Goal: Task Accomplishment & Management: Complete application form

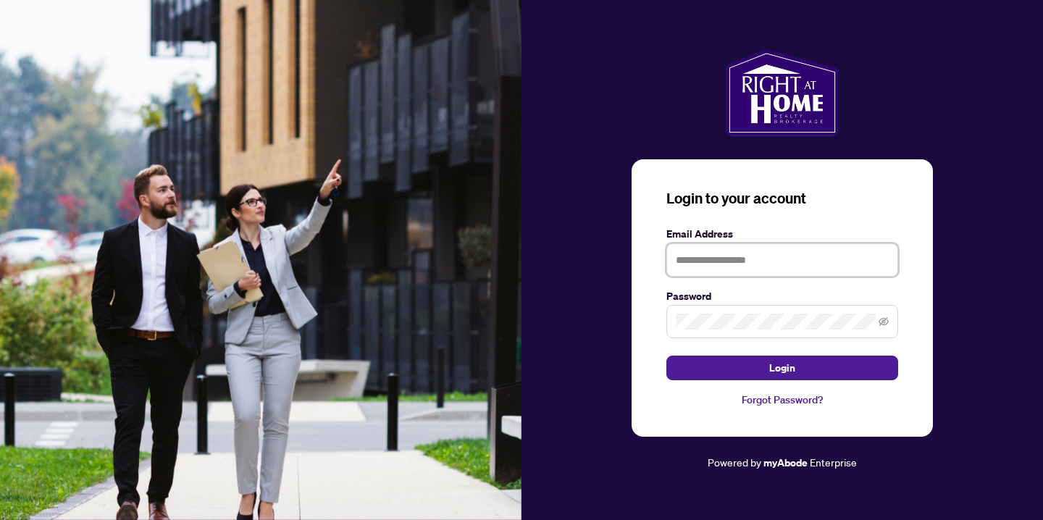
type input "***"
click at [747, 256] on input "***" at bounding box center [783, 259] width 232 height 33
type input "**********"
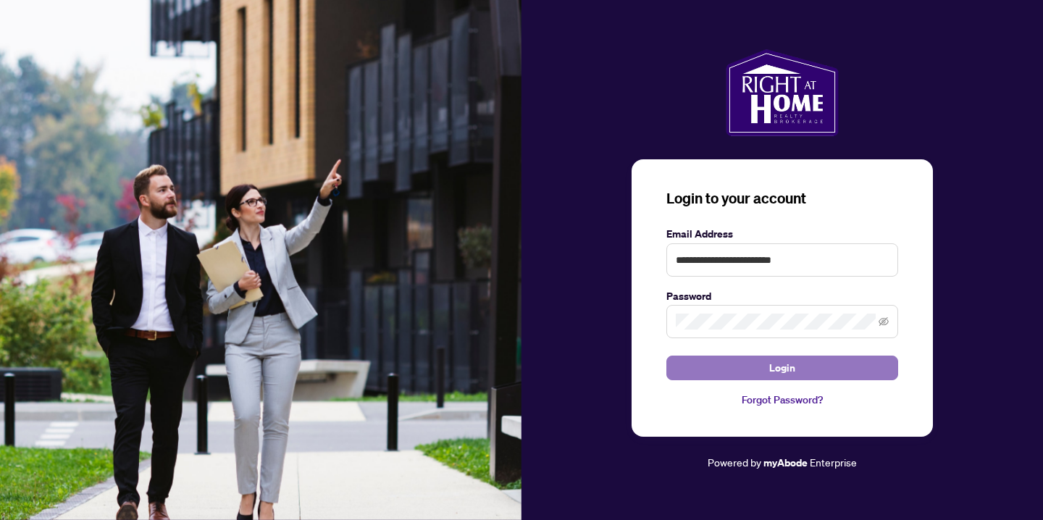
click at [786, 370] on span "Login" at bounding box center [782, 367] width 26 height 23
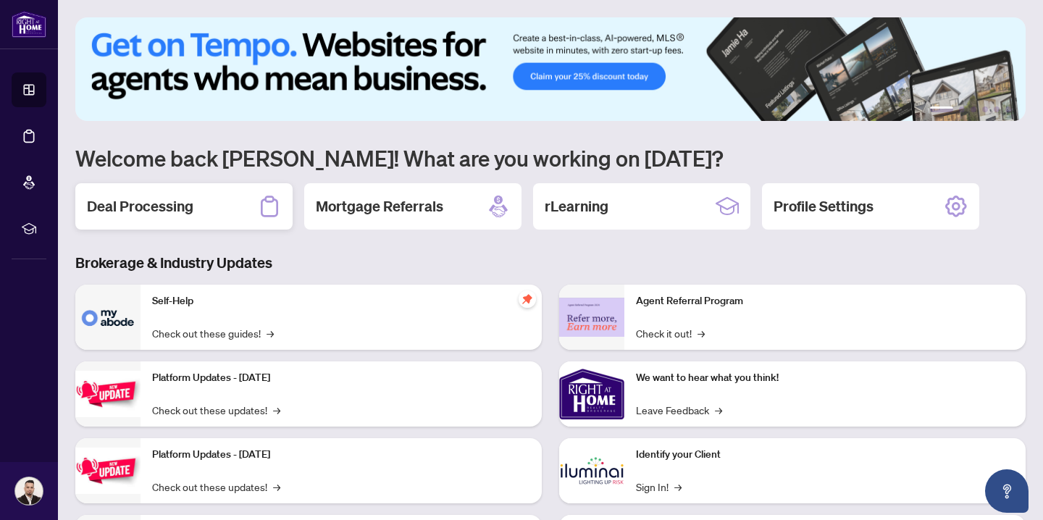
click at [229, 204] on div "Deal Processing" at bounding box center [183, 206] width 217 height 46
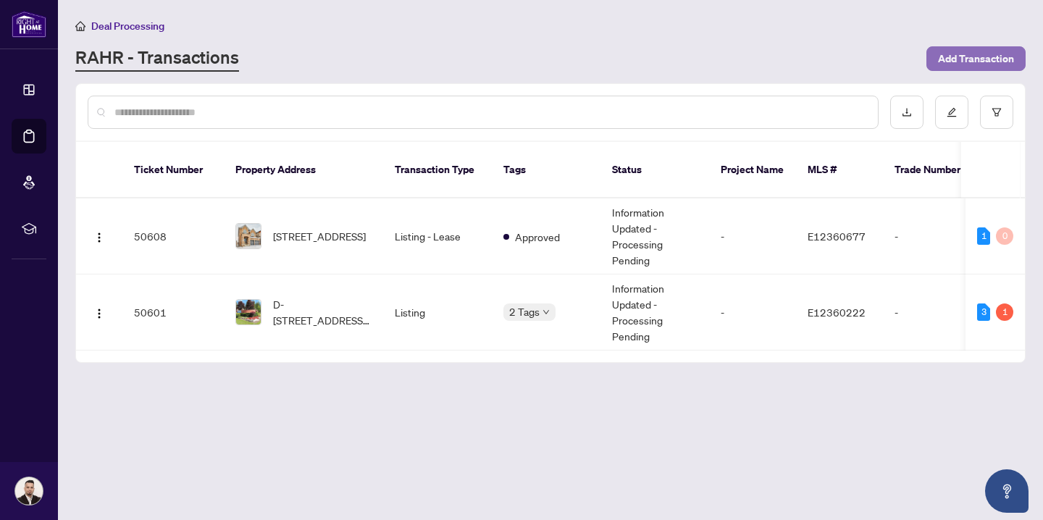
click at [966, 53] on span "Add Transaction" at bounding box center [976, 58] width 76 height 23
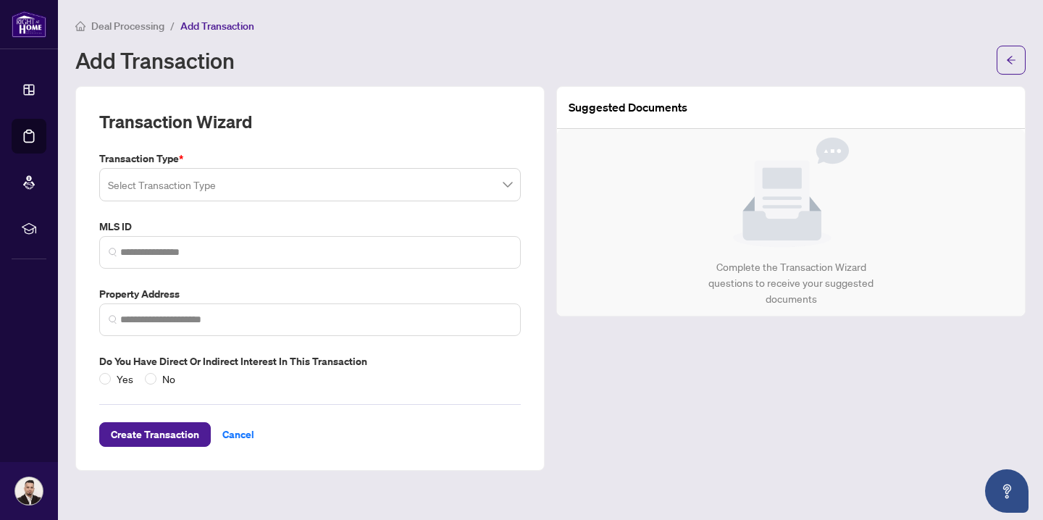
click at [325, 185] on input "search" at bounding box center [303, 187] width 391 height 32
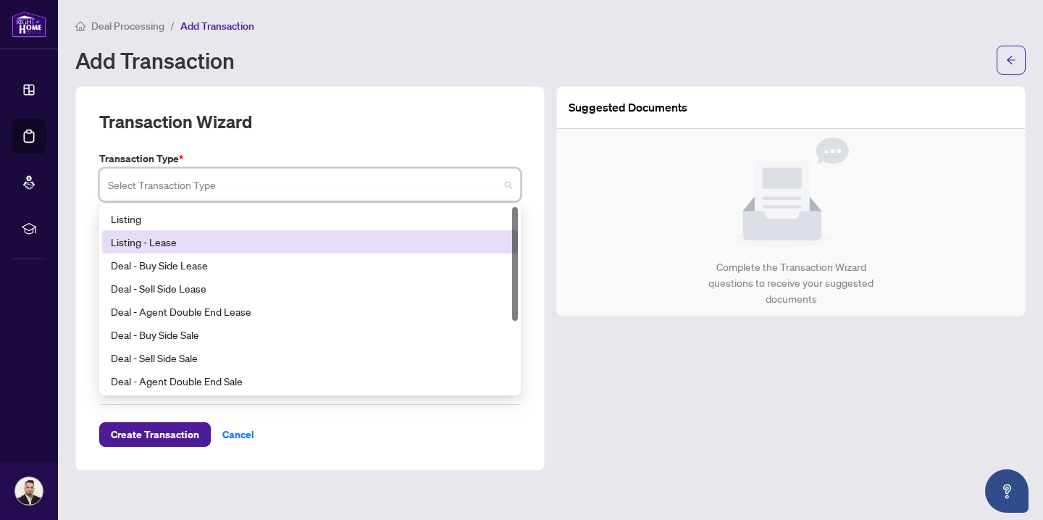
click at [303, 245] on div "Listing - Lease" at bounding box center [310, 242] width 398 height 16
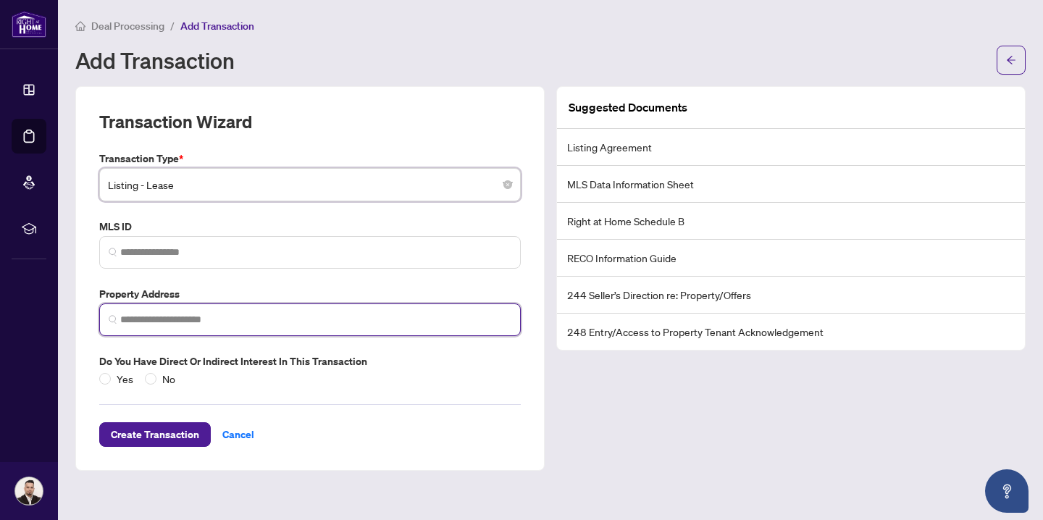
click at [216, 326] on input "search" at bounding box center [315, 319] width 391 height 15
paste input "**********"
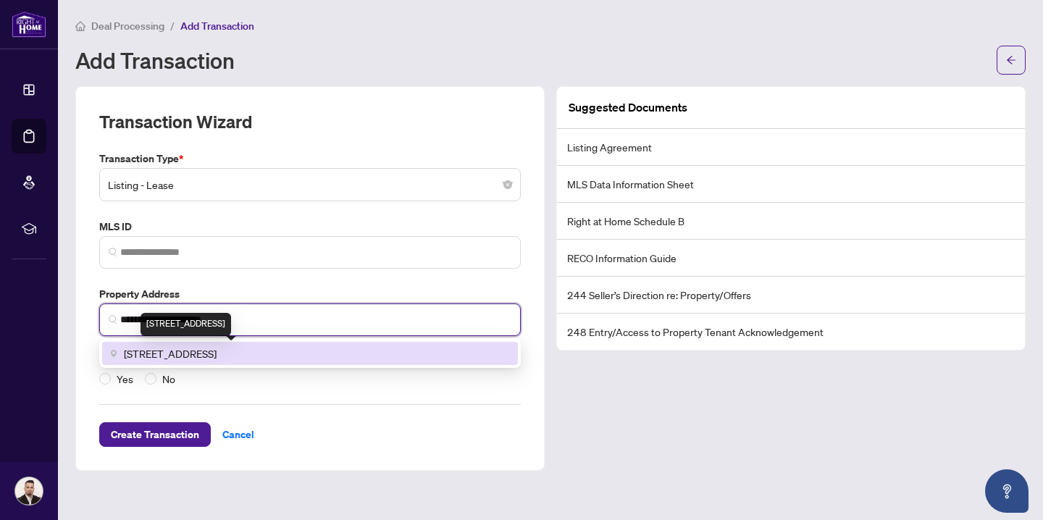
click at [173, 352] on span "[STREET_ADDRESS]" at bounding box center [170, 354] width 93 height 16
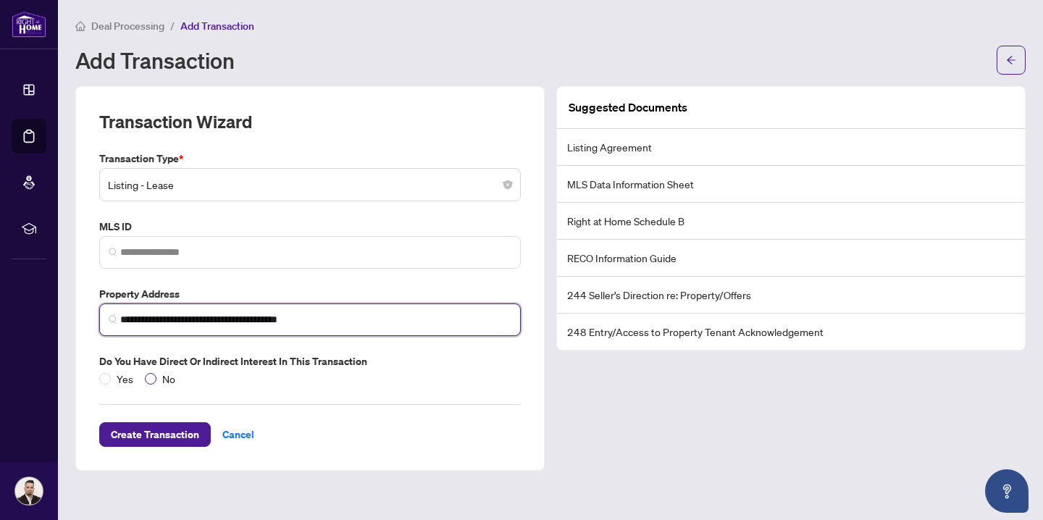
type input "**********"
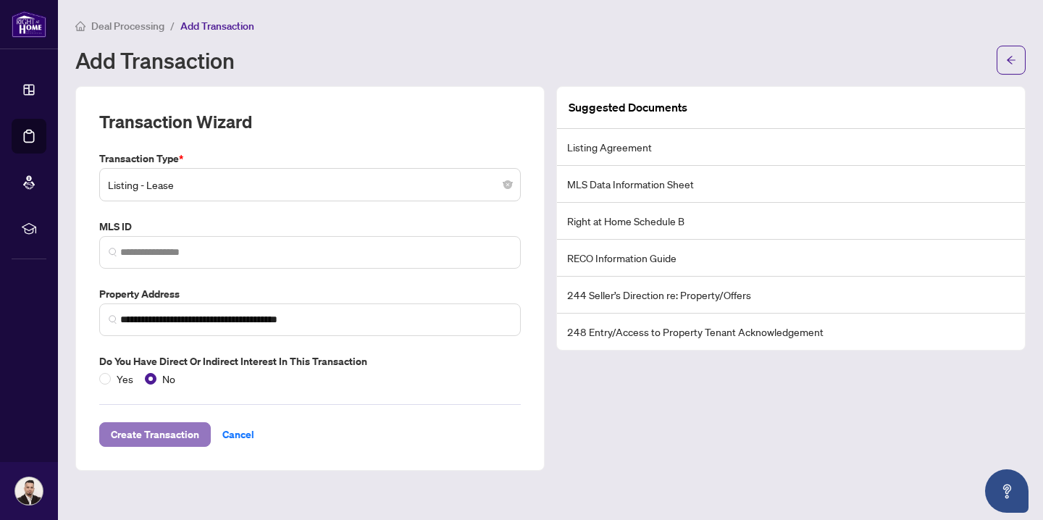
click at [162, 431] on span "Create Transaction" at bounding box center [155, 434] width 88 height 23
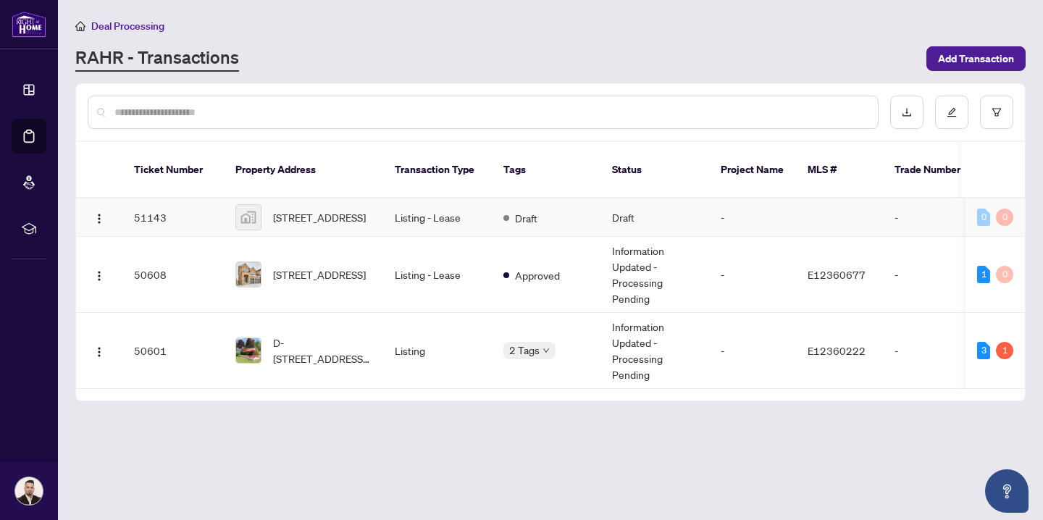
click at [708, 210] on td "Draft" at bounding box center [655, 218] width 109 height 38
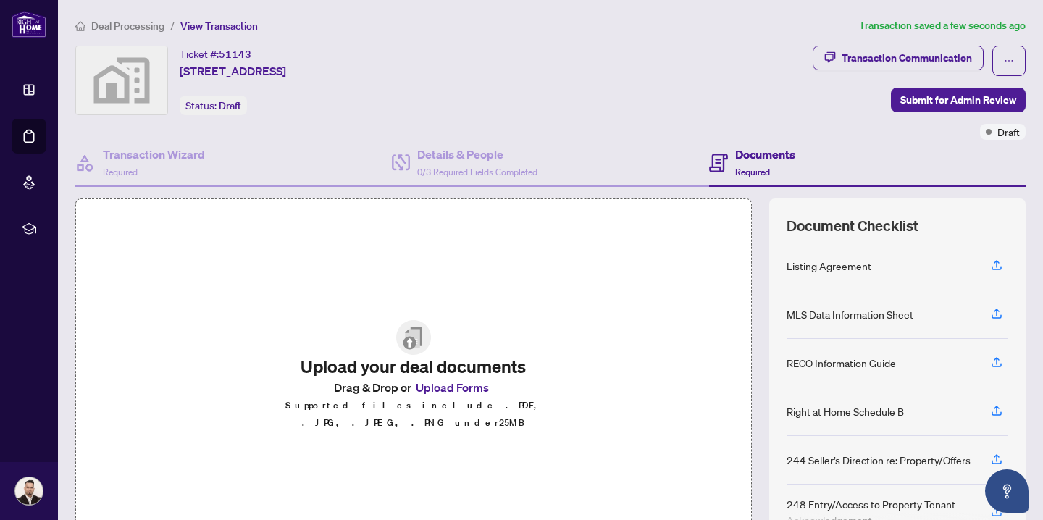
click at [467, 394] on button "Upload Forms" at bounding box center [452, 387] width 82 height 19
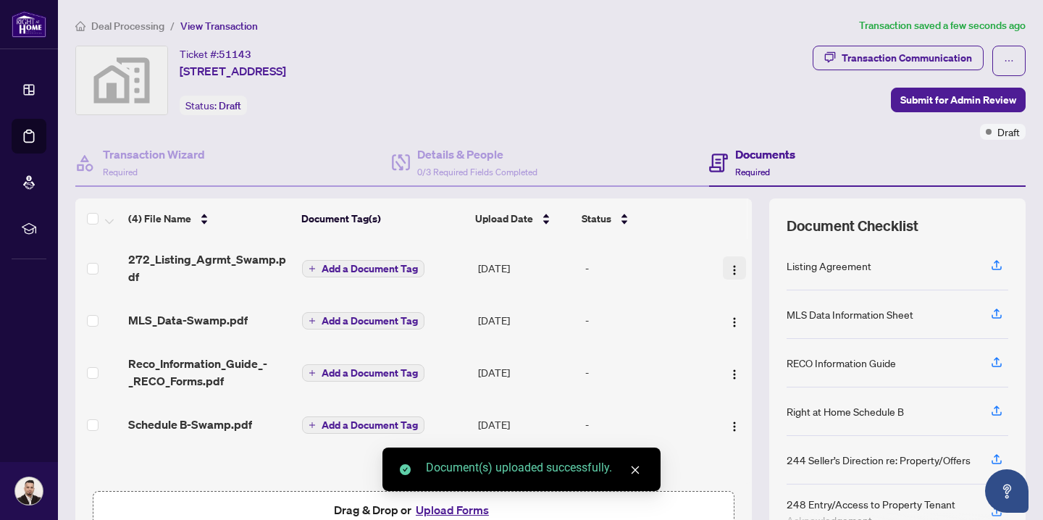
click at [732, 273] on img "button" at bounding box center [735, 270] width 12 height 12
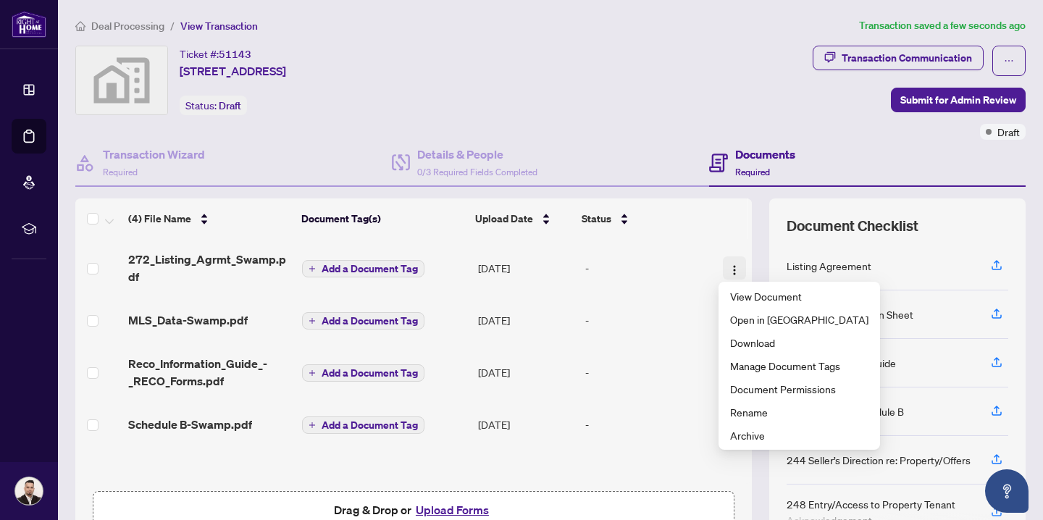
click at [732, 273] on img "button" at bounding box center [735, 270] width 12 height 12
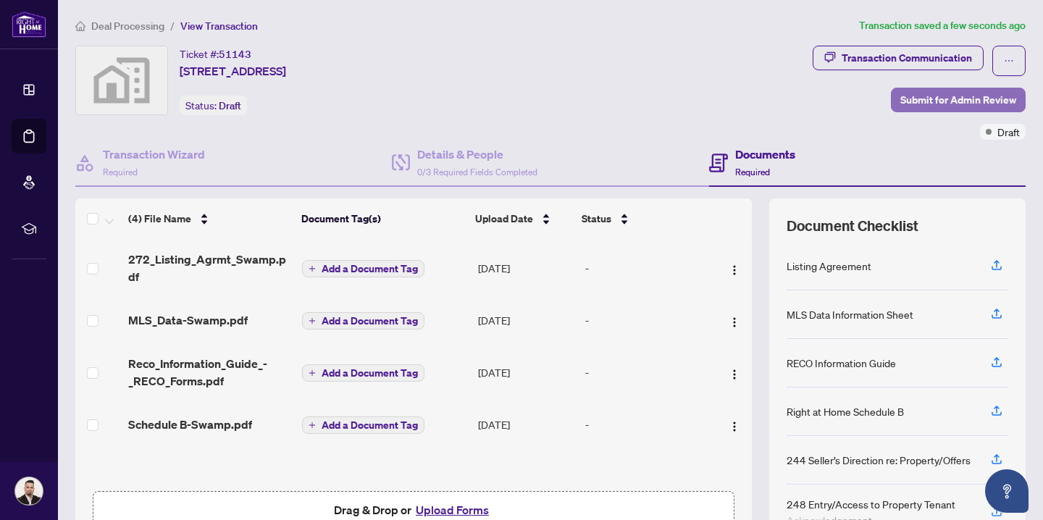
click at [917, 101] on span "Submit for Admin Review" at bounding box center [959, 99] width 116 height 23
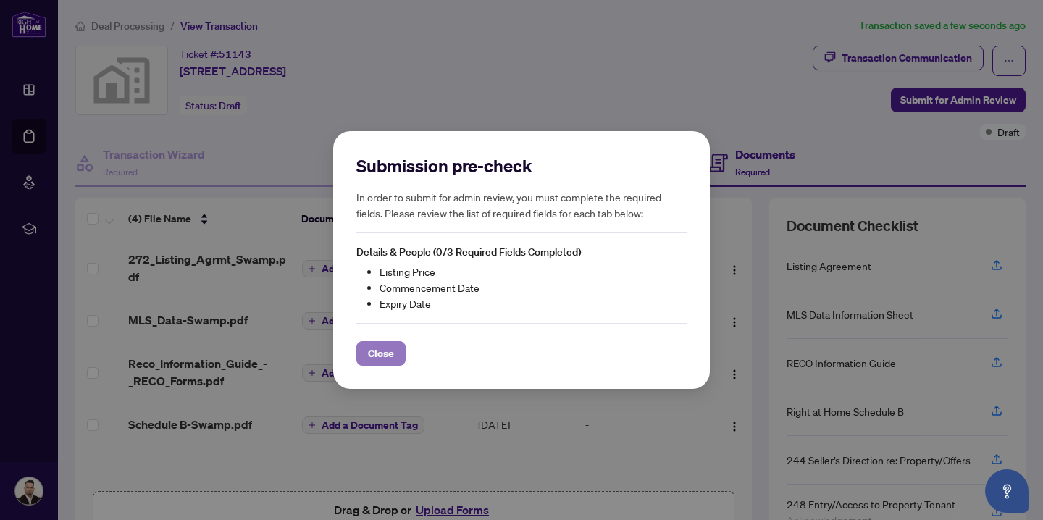
click at [382, 355] on span "Close" at bounding box center [381, 353] width 26 height 23
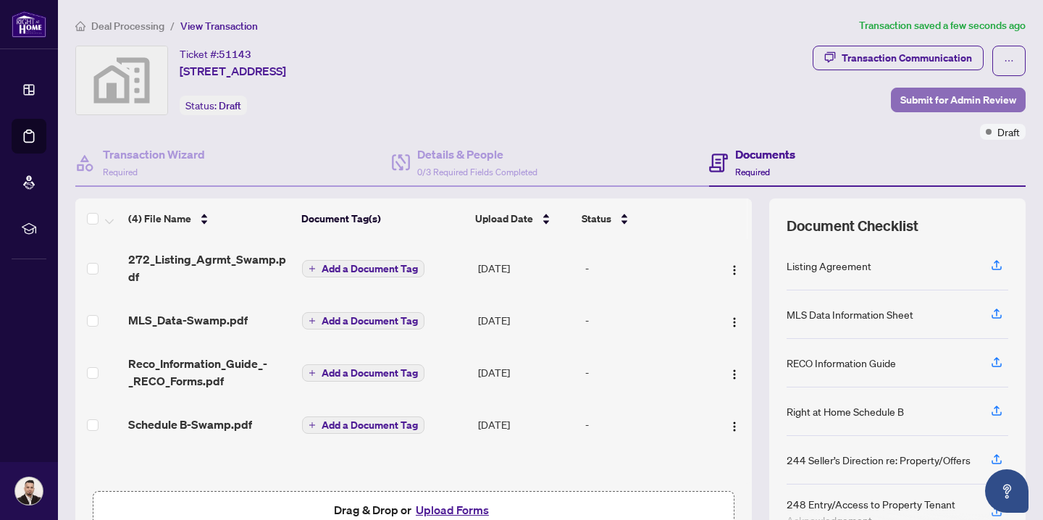
click at [921, 96] on span "Submit for Admin Review" at bounding box center [959, 99] width 116 height 23
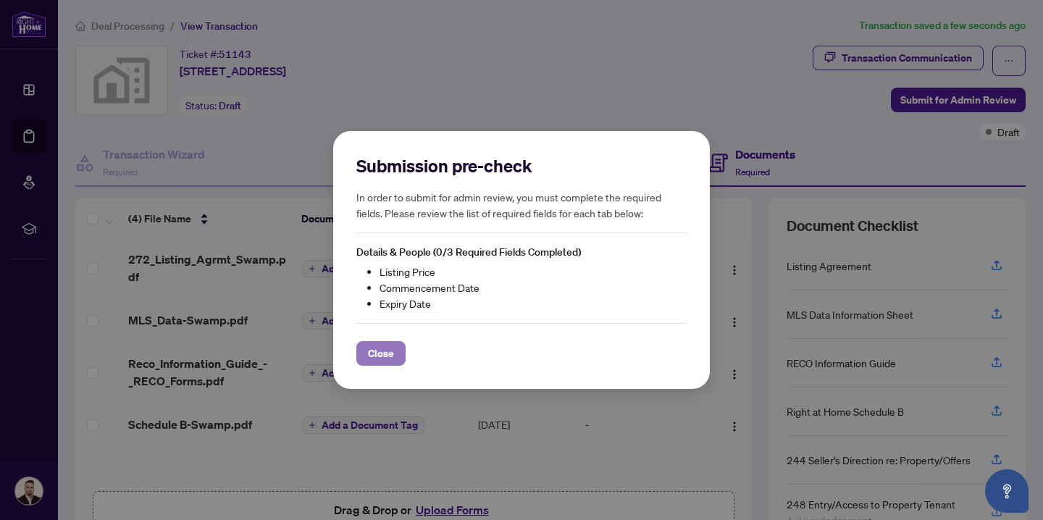
click at [390, 354] on span "Close" at bounding box center [381, 353] width 26 height 23
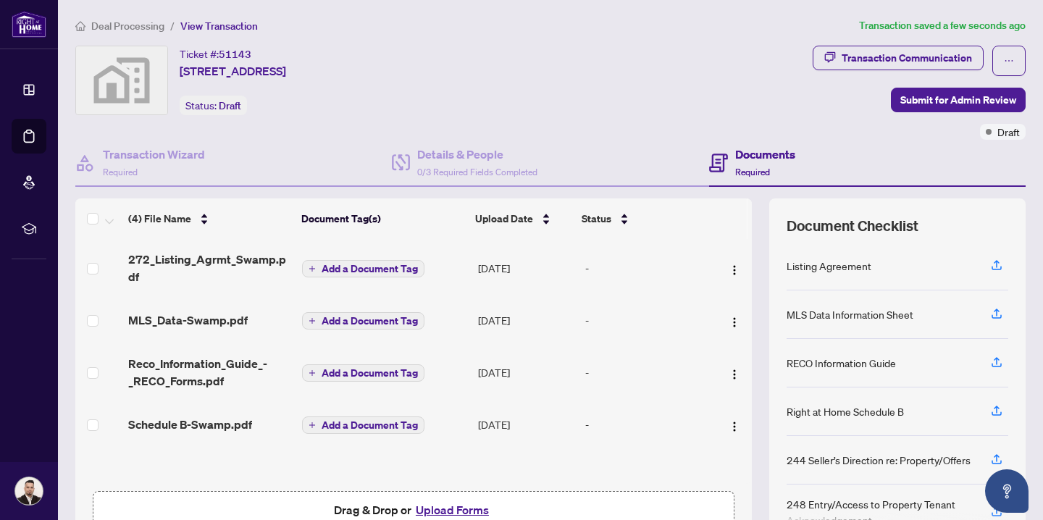
click at [881, 268] on div "Listing Agreement" at bounding box center [898, 266] width 222 height 49
click at [729, 267] on img "button" at bounding box center [735, 270] width 12 height 12
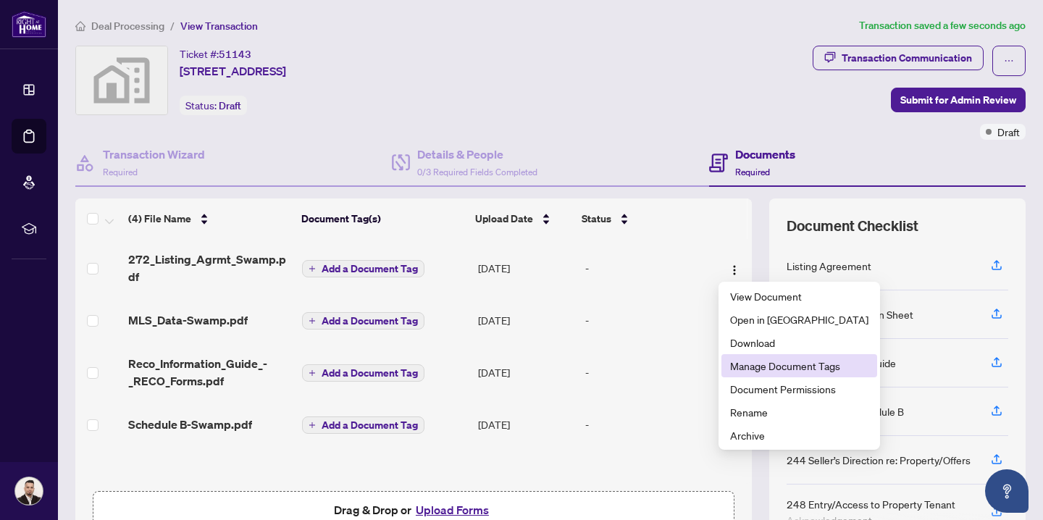
click at [761, 367] on span "Manage Document Tags" at bounding box center [799, 366] width 138 height 16
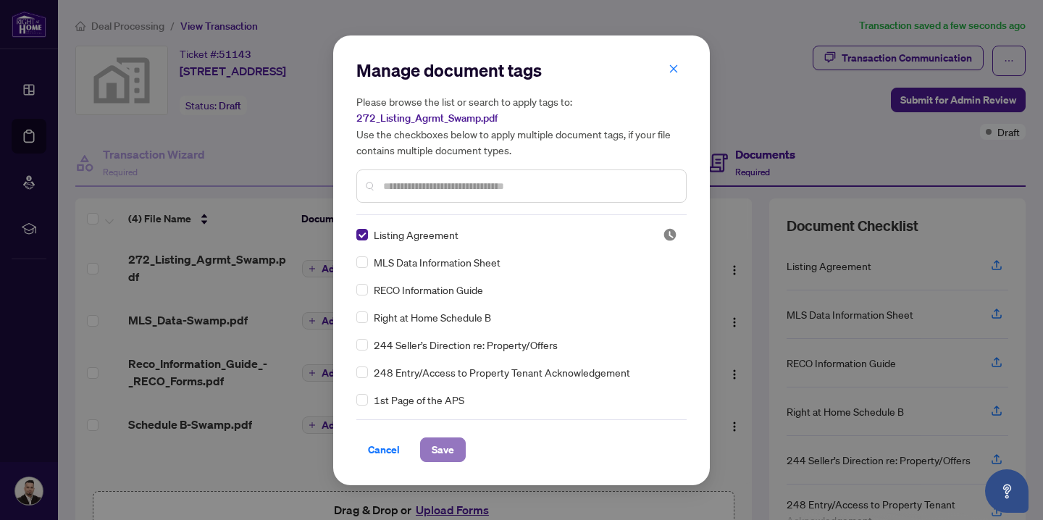
click at [453, 453] on span "Save" at bounding box center [443, 449] width 22 height 23
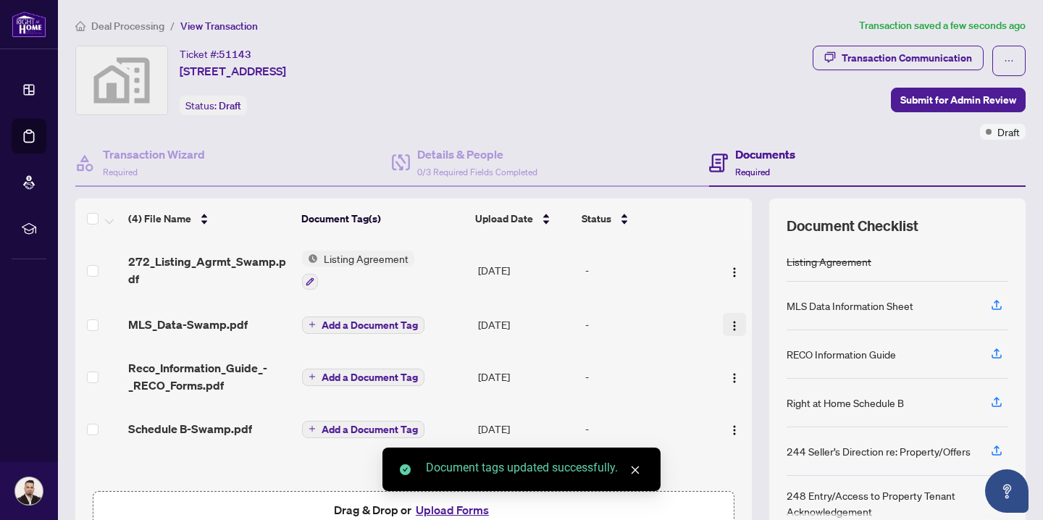
click at [729, 320] on img "button" at bounding box center [735, 326] width 12 height 12
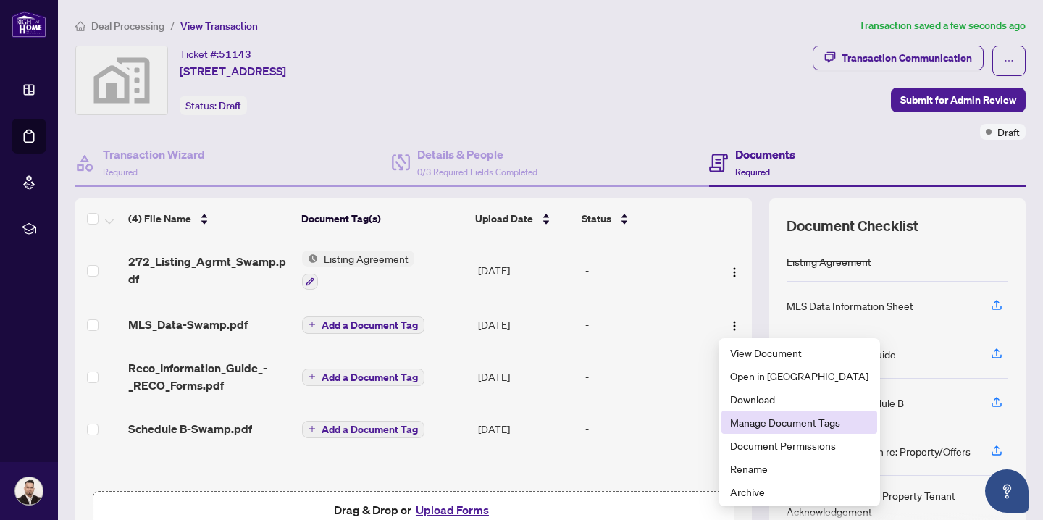
click at [762, 427] on span "Manage Document Tags" at bounding box center [799, 422] width 138 height 16
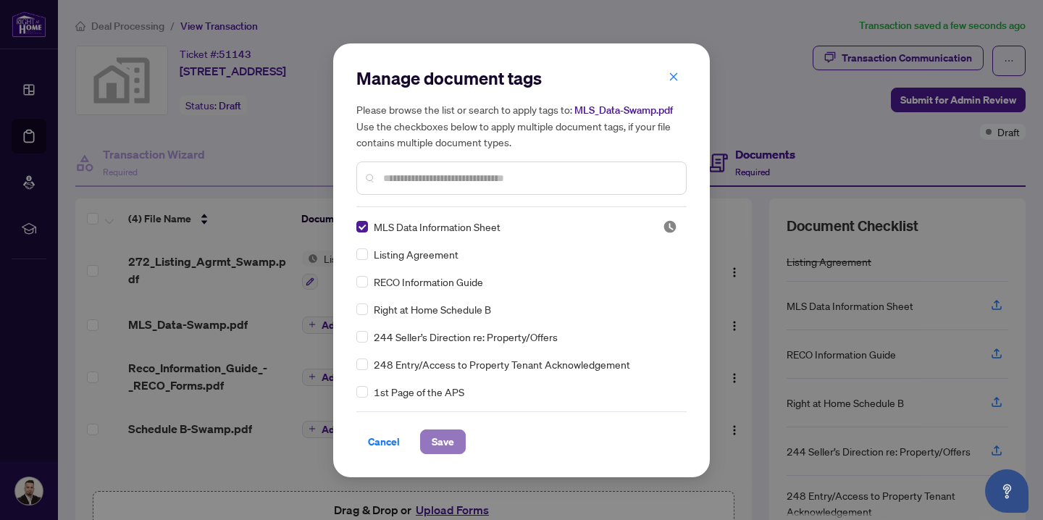
click at [447, 437] on span "Save" at bounding box center [443, 441] width 22 height 23
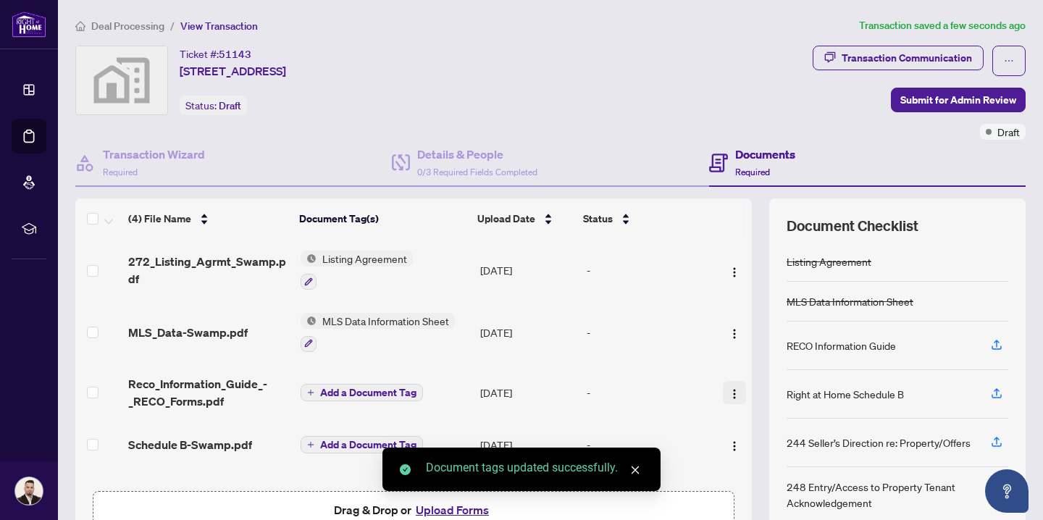
click at [730, 393] on img "button" at bounding box center [735, 394] width 12 height 12
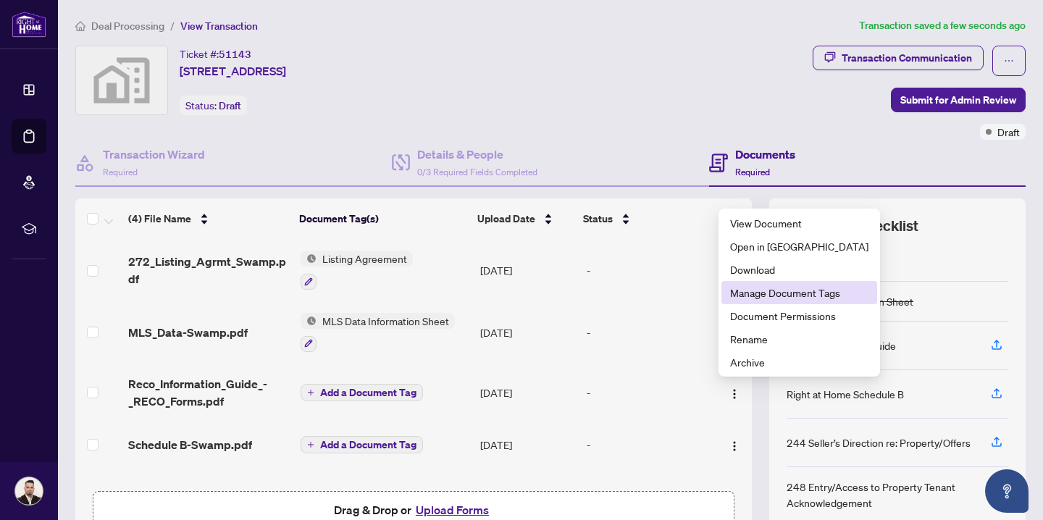
click at [738, 293] on span "Manage Document Tags" at bounding box center [799, 293] width 138 height 16
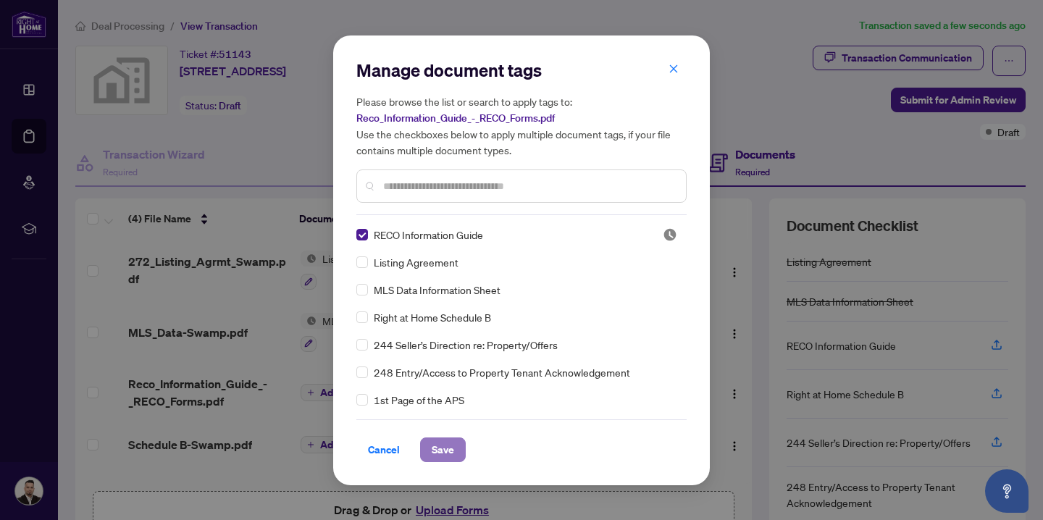
click at [436, 448] on span "Save" at bounding box center [443, 449] width 22 height 23
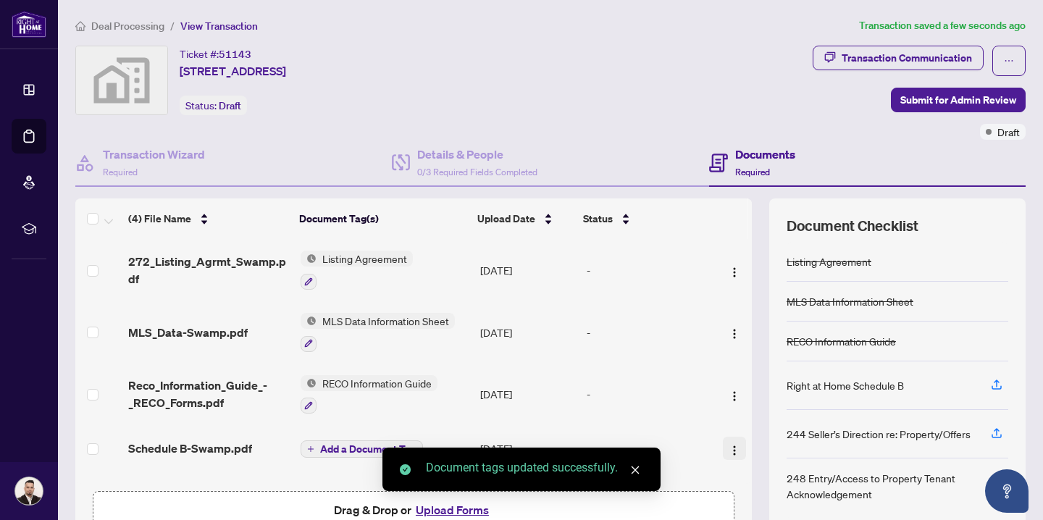
click at [730, 447] on img "button" at bounding box center [735, 451] width 12 height 12
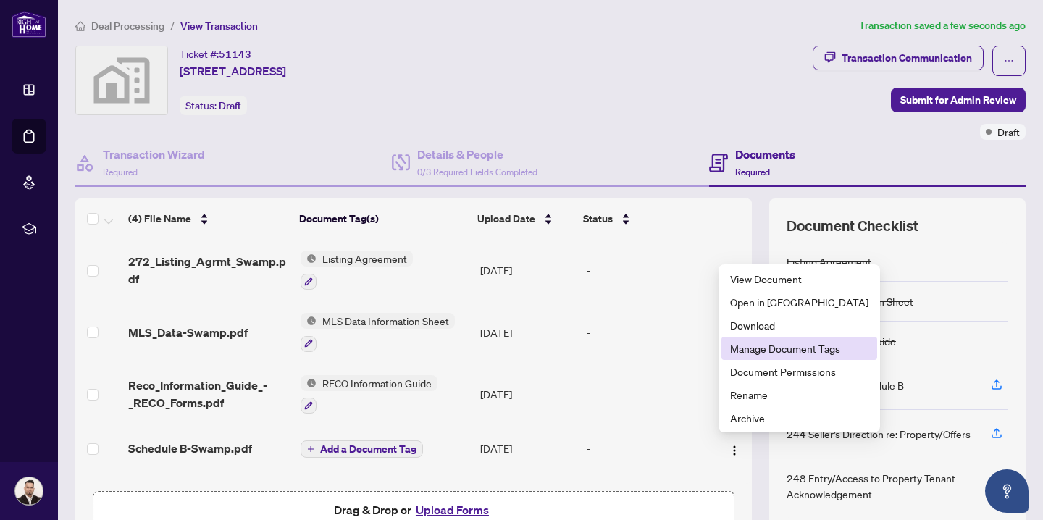
click at [742, 351] on span "Manage Document Tags" at bounding box center [799, 349] width 138 height 16
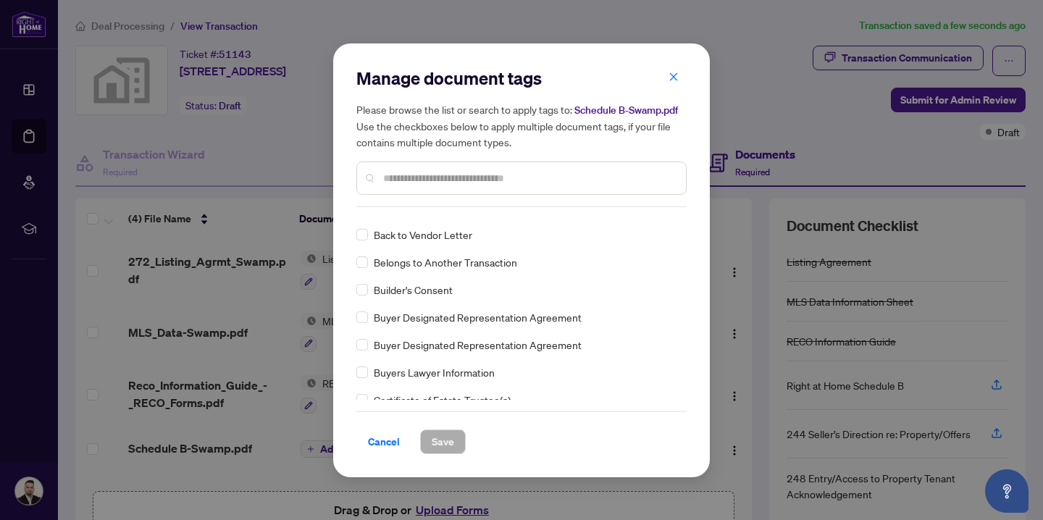
scroll to position [122, 0]
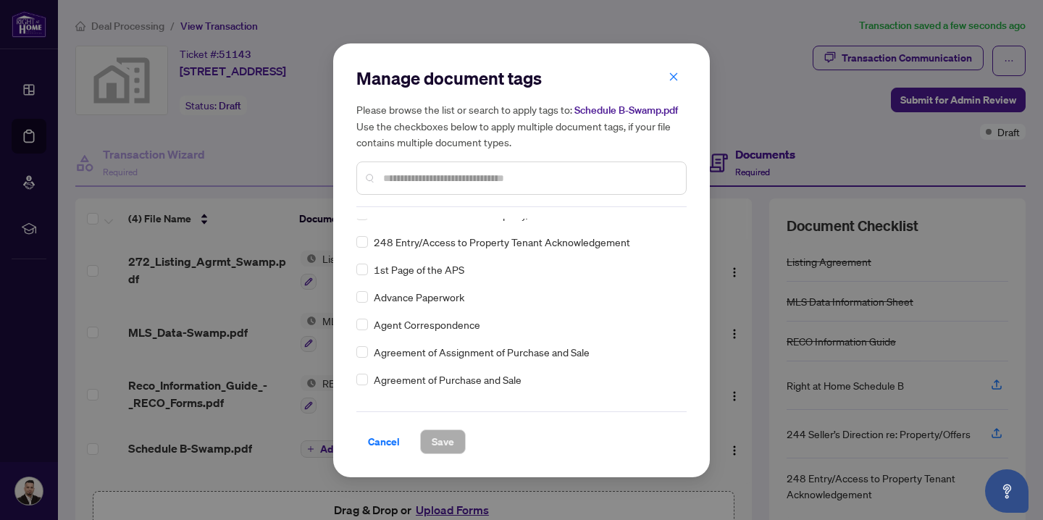
click at [491, 177] on input "text" at bounding box center [528, 178] width 291 height 16
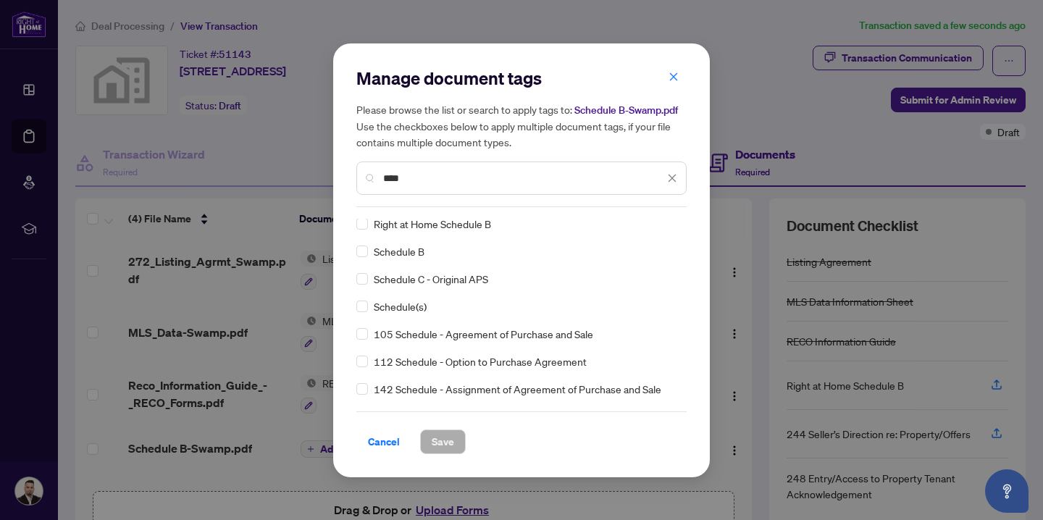
scroll to position [0, 0]
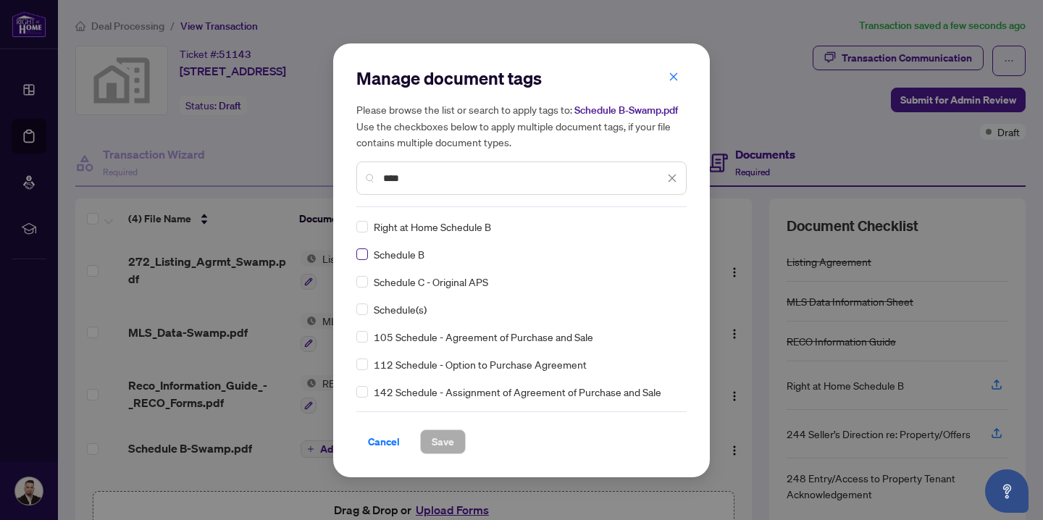
type input "****"
click at [447, 440] on span "Save" at bounding box center [443, 441] width 22 height 23
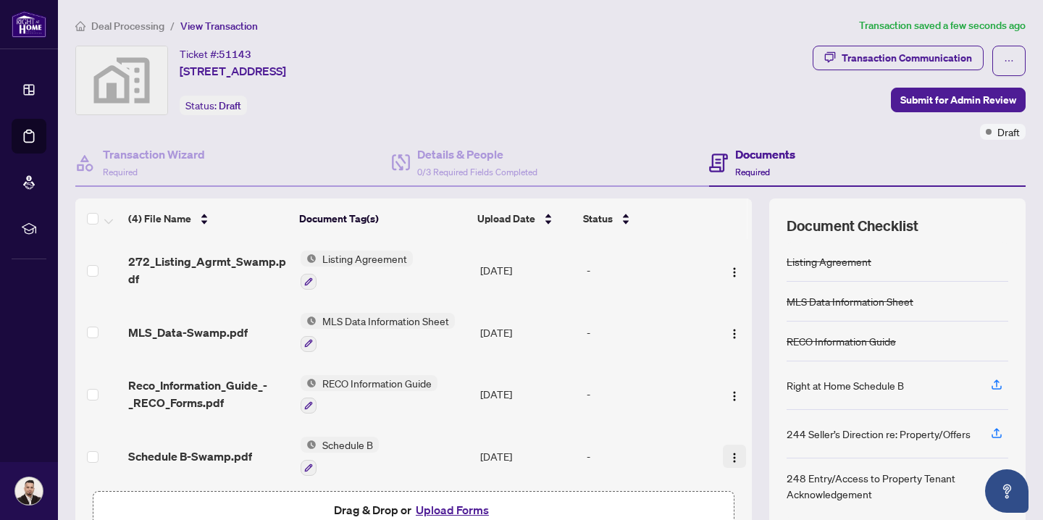
click at [730, 454] on img "button" at bounding box center [735, 458] width 12 height 12
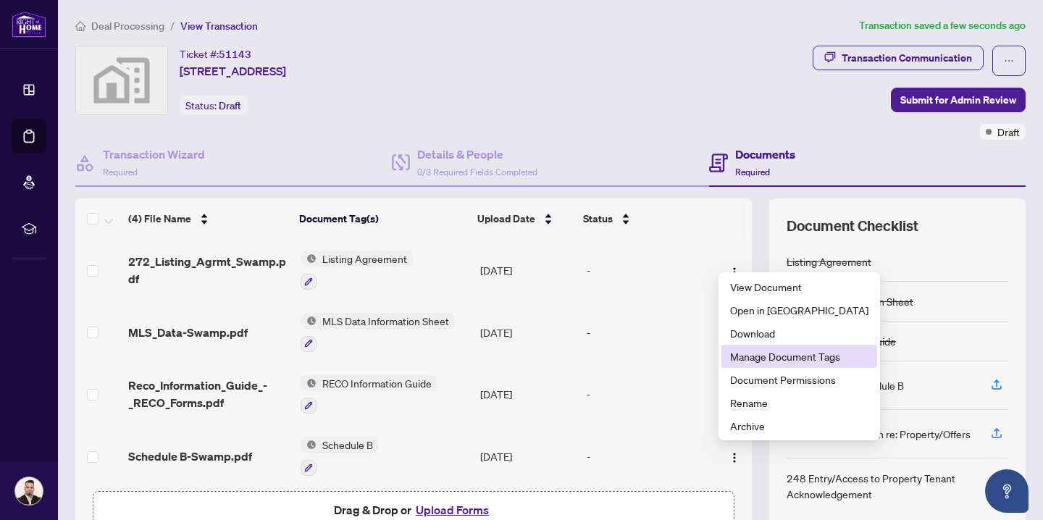
click at [755, 359] on span "Manage Document Tags" at bounding box center [799, 356] width 138 height 16
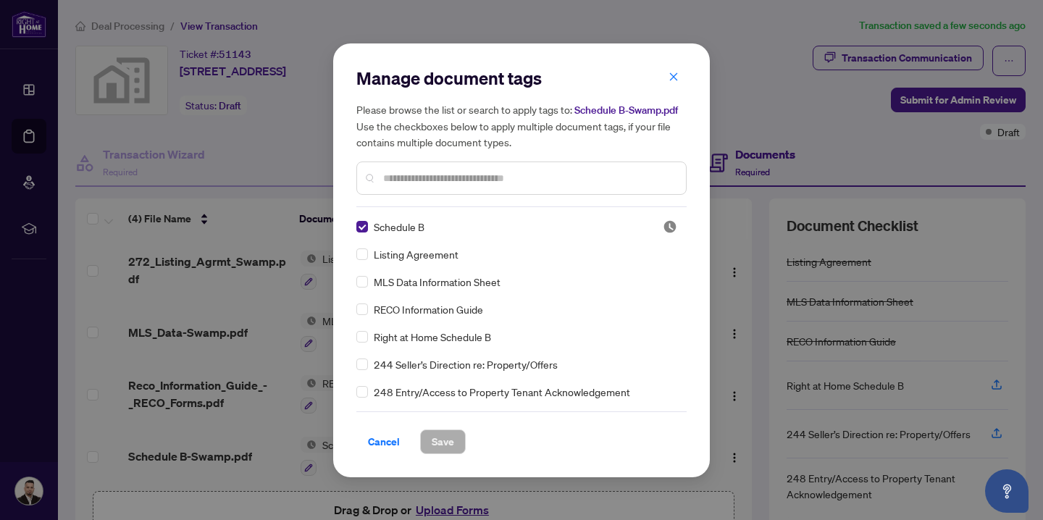
click at [433, 180] on input "text" at bounding box center [528, 178] width 291 height 16
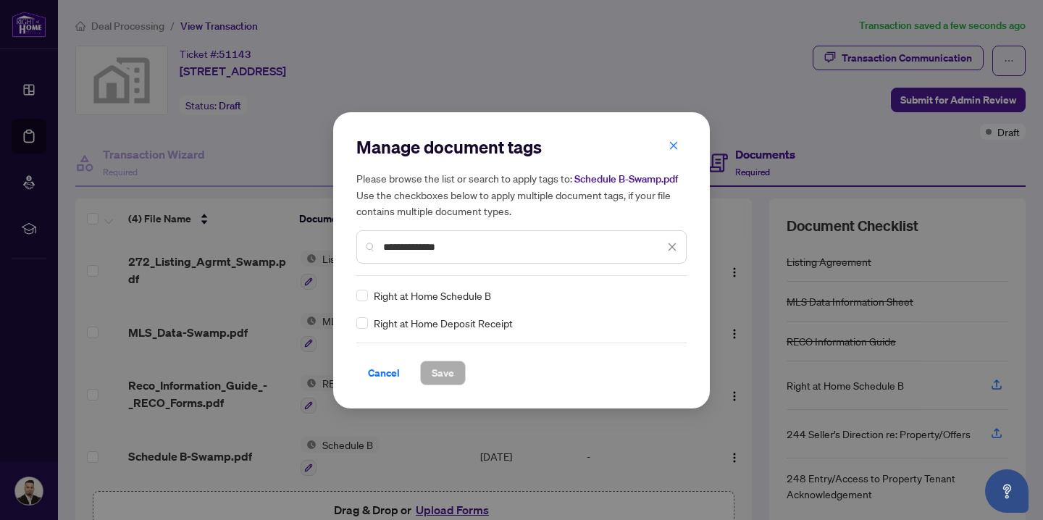
type input "**********"
click at [439, 375] on span "Save" at bounding box center [443, 373] width 22 height 23
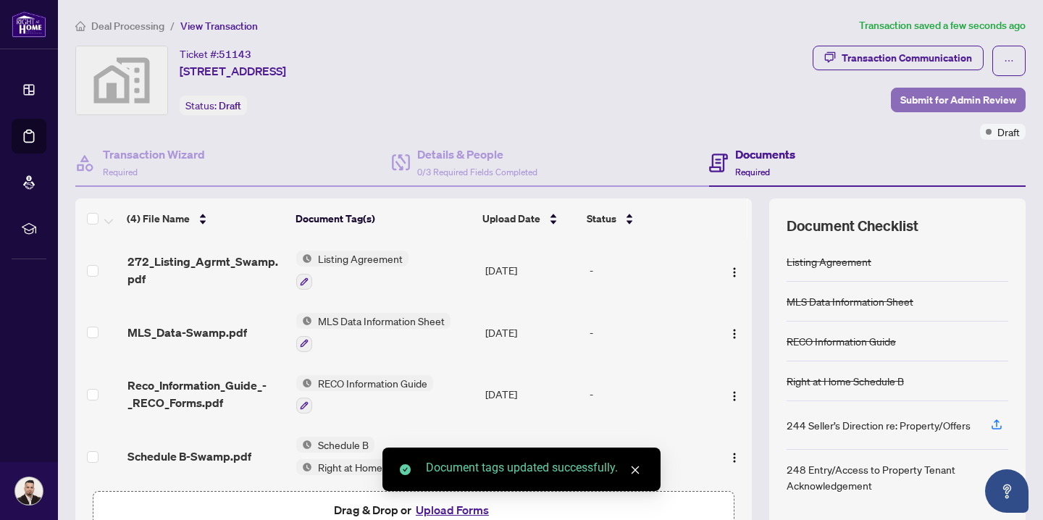
click at [951, 93] on span "Submit for Admin Review" at bounding box center [959, 99] width 116 height 23
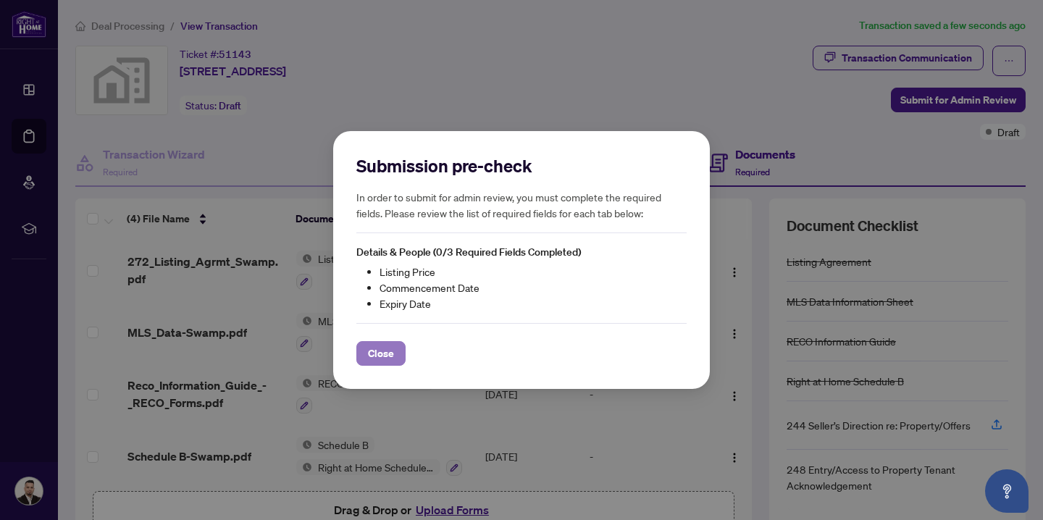
click at [385, 356] on span "Close" at bounding box center [381, 353] width 26 height 23
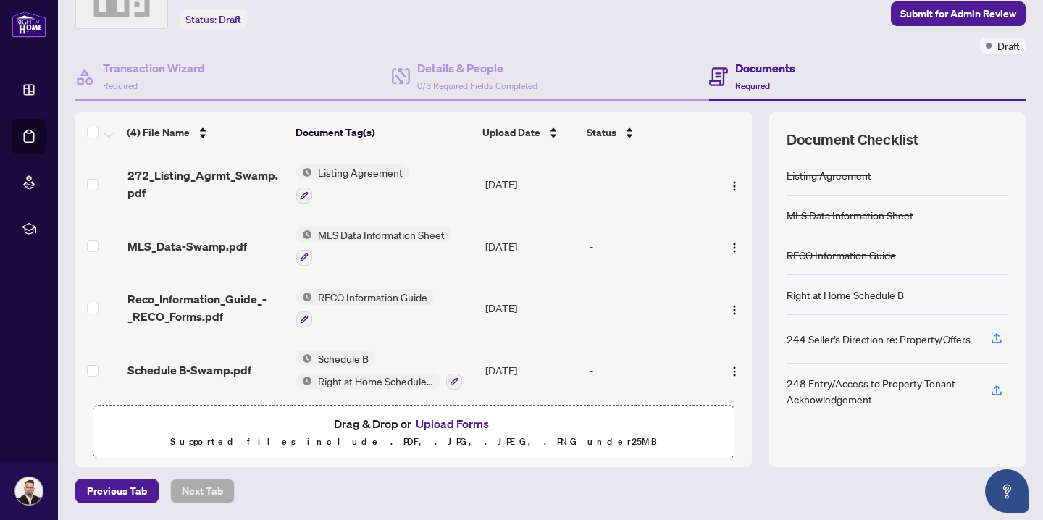
scroll to position [7, 0]
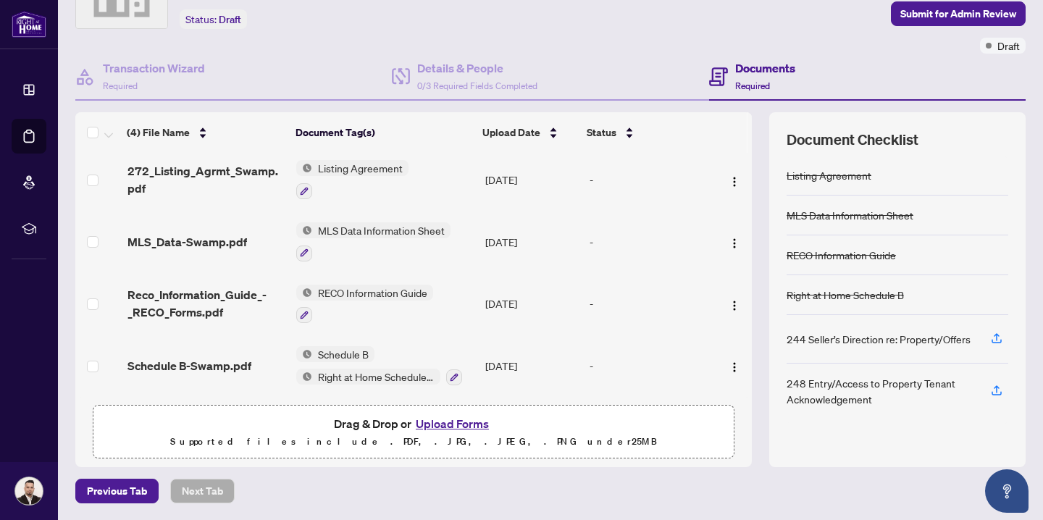
click at [927, 397] on div "248 Entry/Access to Property Tenant Acknowledgement" at bounding box center [880, 391] width 187 height 32
click at [929, 17] on span "Submit for Admin Review" at bounding box center [959, 13] width 116 height 23
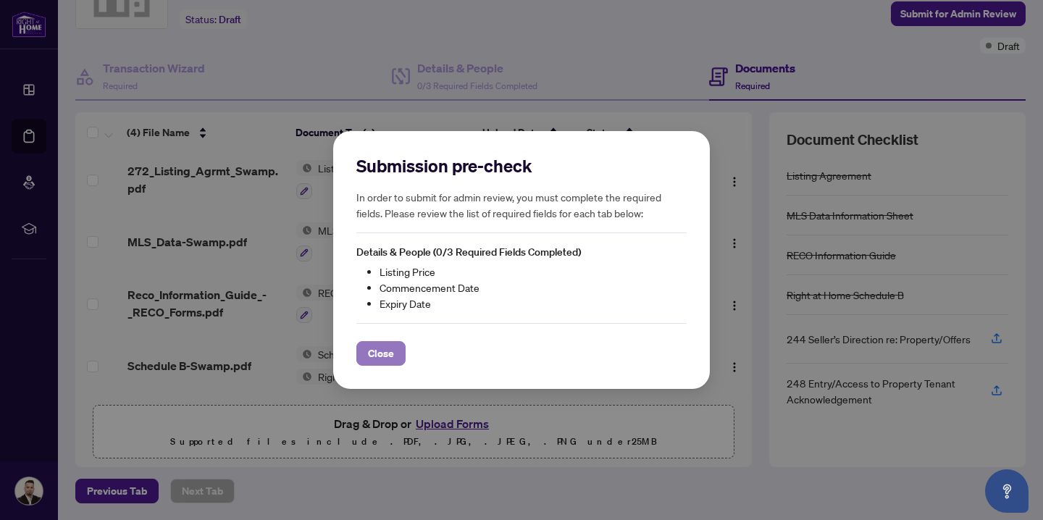
click at [379, 352] on span "Close" at bounding box center [381, 353] width 26 height 23
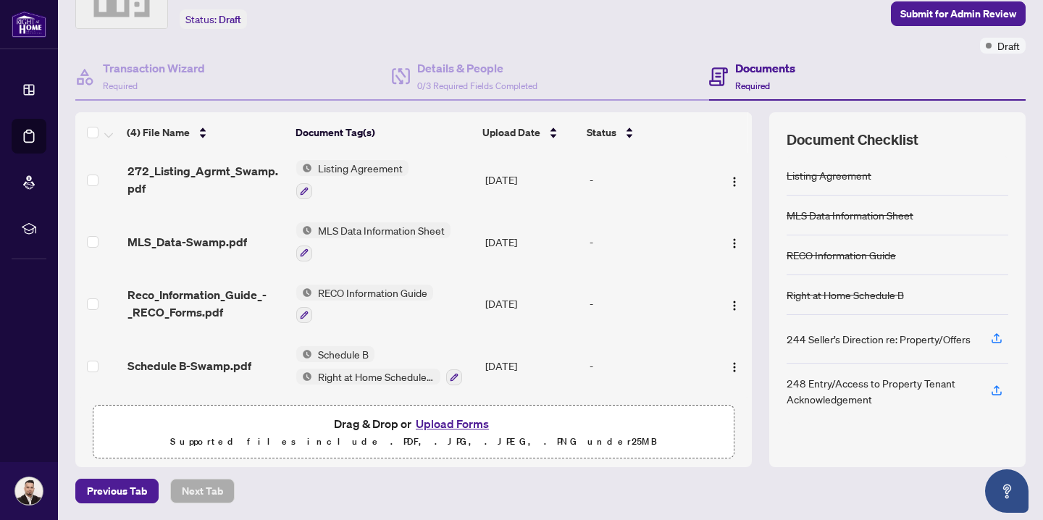
scroll to position [0, 0]
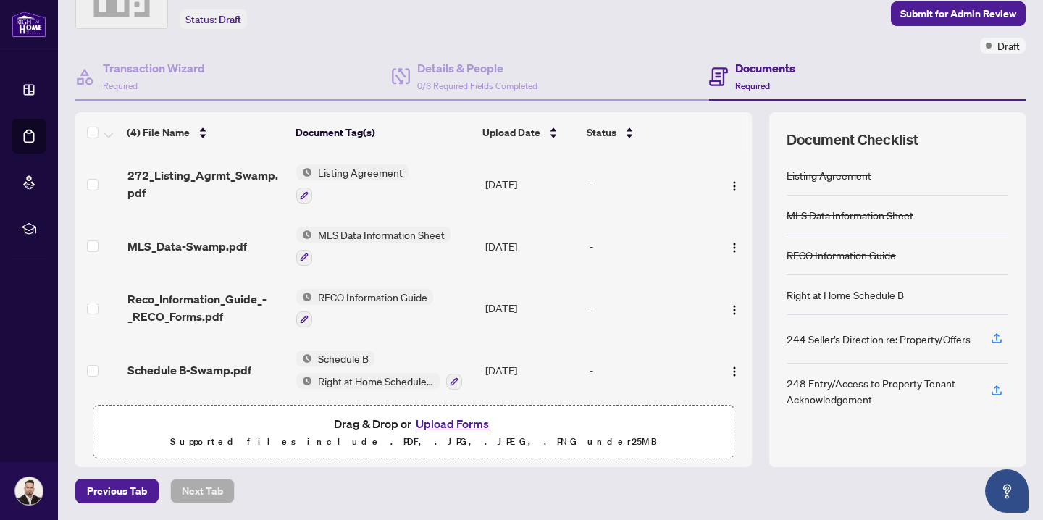
click at [752, 75] on div "Documents Required" at bounding box center [765, 76] width 60 height 34
click at [855, 338] on div "244 Seller’s Direction re: Property/Offers" at bounding box center [879, 339] width 184 height 16
click at [1000, 338] on icon "button" at bounding box center [996, 338] width 13 height 13
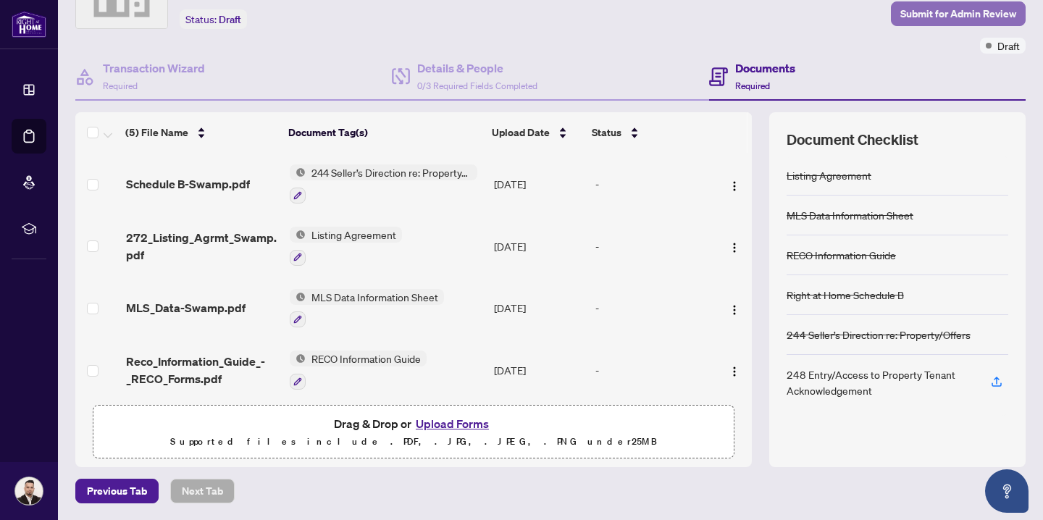
click at [962, 15] on span "Submit for Admin Review" at bounding box center [959, 13] width 116 height 23
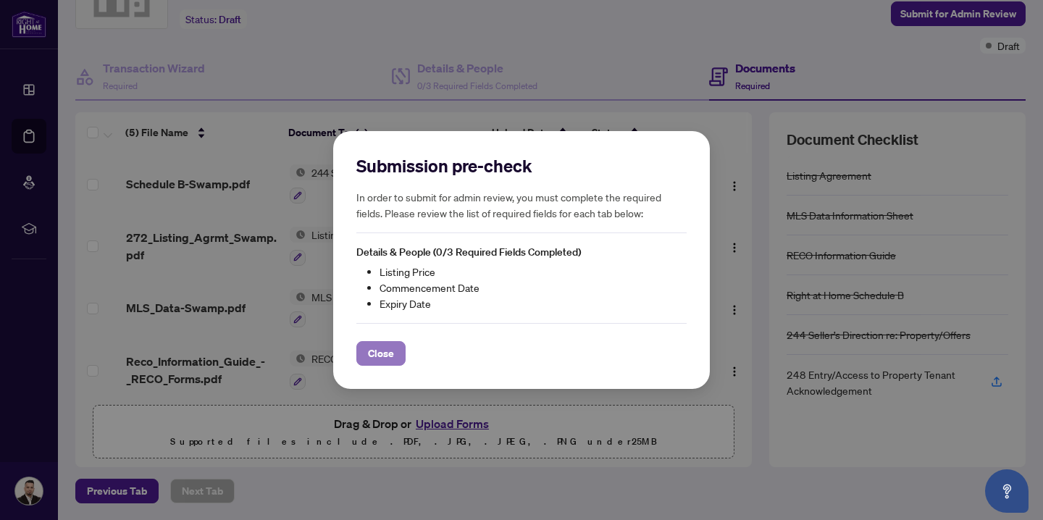
click at [391, 345] on span "Close" at bounding box center [381, 353] width 26 height 23
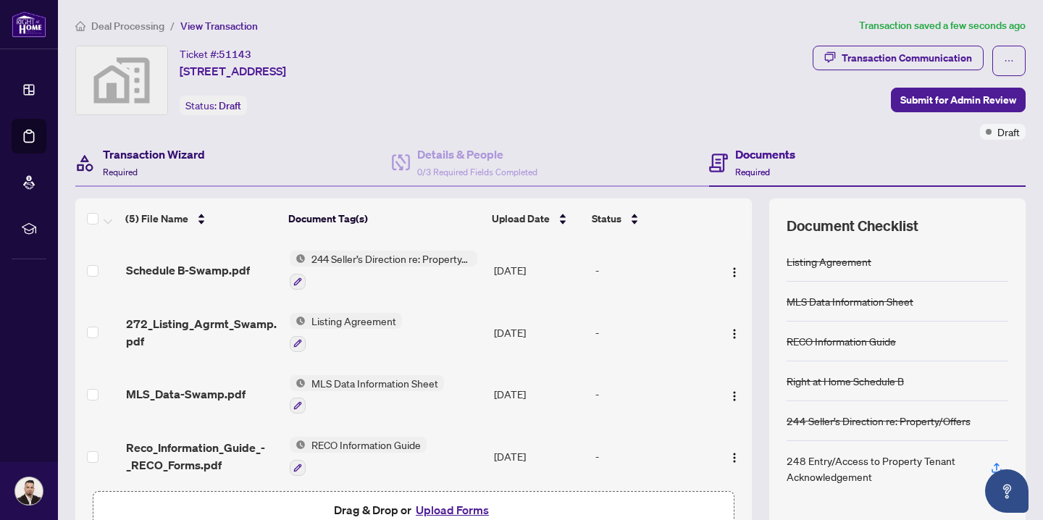
click at [133, 161] on h4 "Transaction Wizard" at bounding box center [154, 154] width 102 height 17
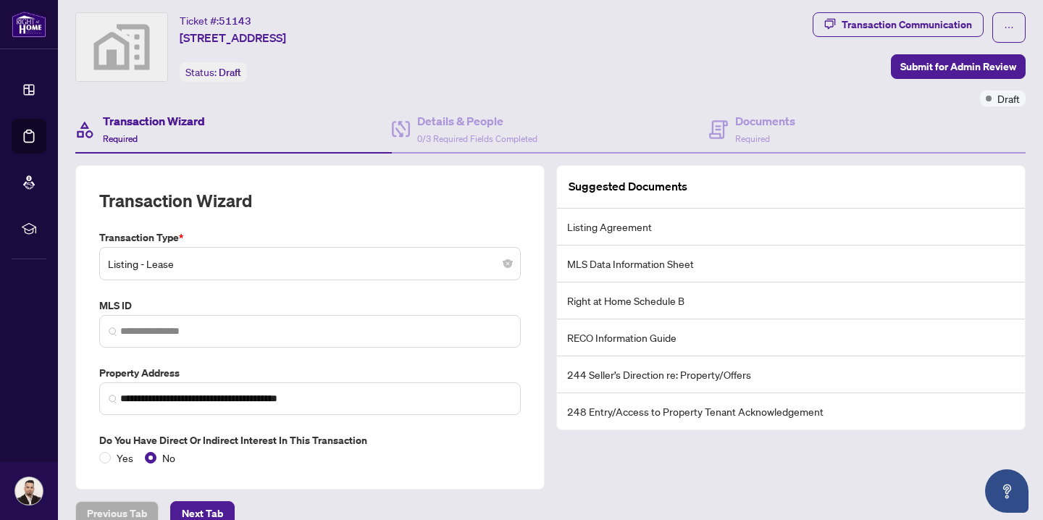
scroll to position [56, 0]
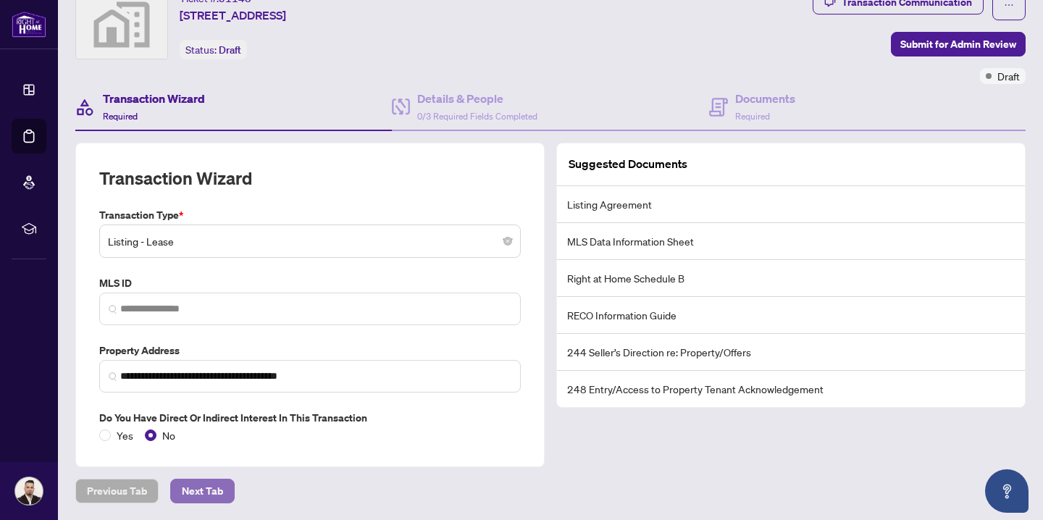
click at [212, 490] on span "Next Tab" at bounding box center [202, 491] width 41 height 23
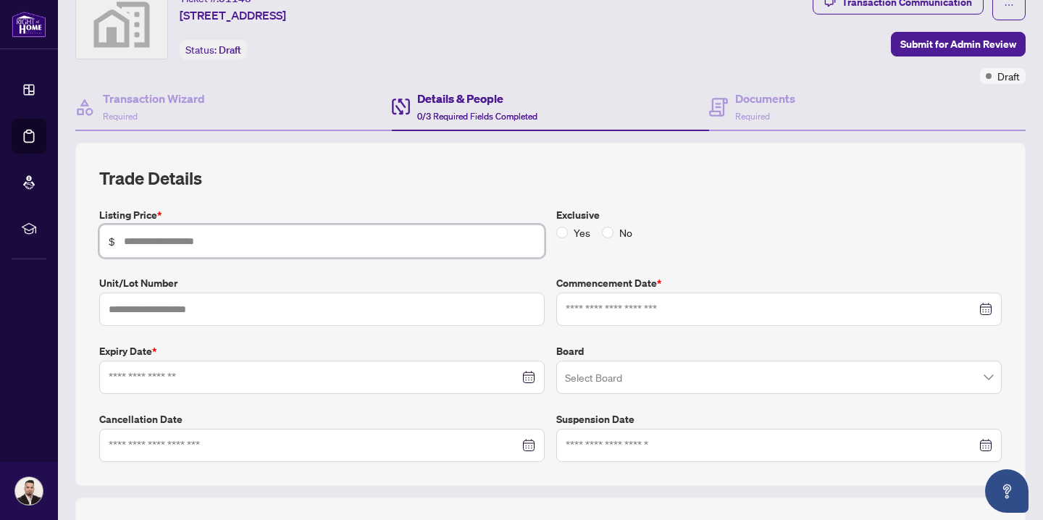
click at [179, 238] on input "text" at bounding box center [329, 241] width 411 height 16
type input "*****"
click at [157, 371] on input at bounding box center [314, 377] width 411 height 16
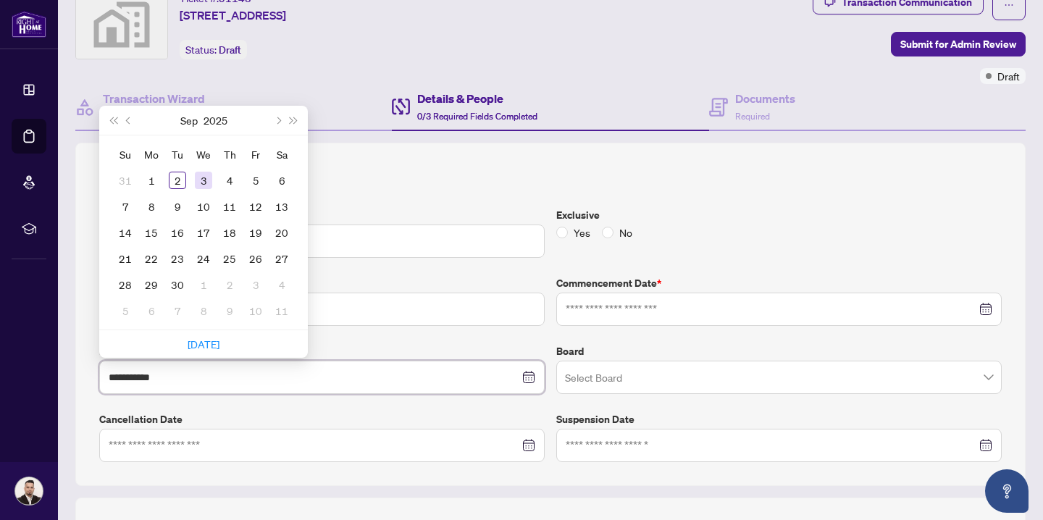
type input "**********"
click at [277, 80] on div "Ticket #: 51143 [STREET_ADDRESS] Status: Draft" at bounding box center [441, 37] width 738 height 94
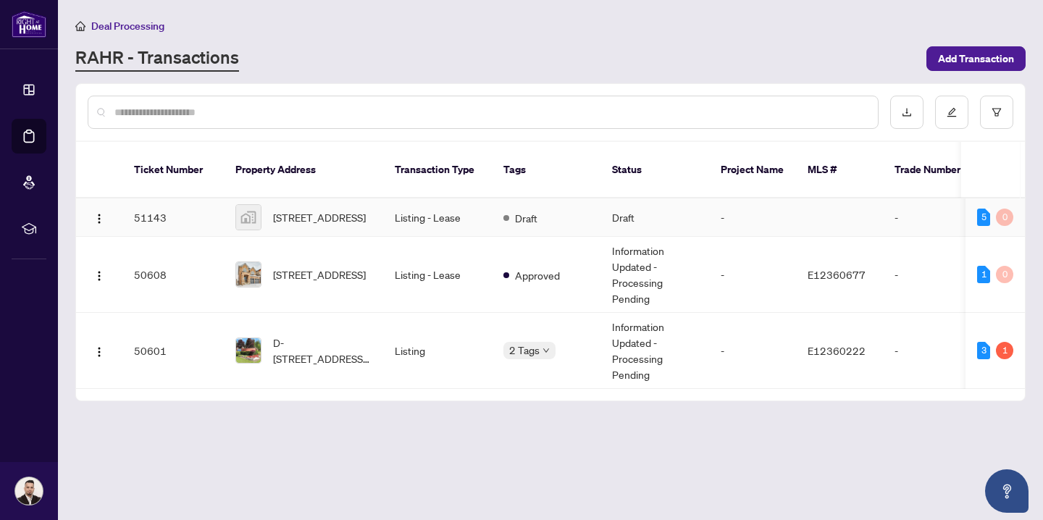
click at [395, 210] on td "Listing - Lease" at bounding box center [437, 218] width 109 height 38
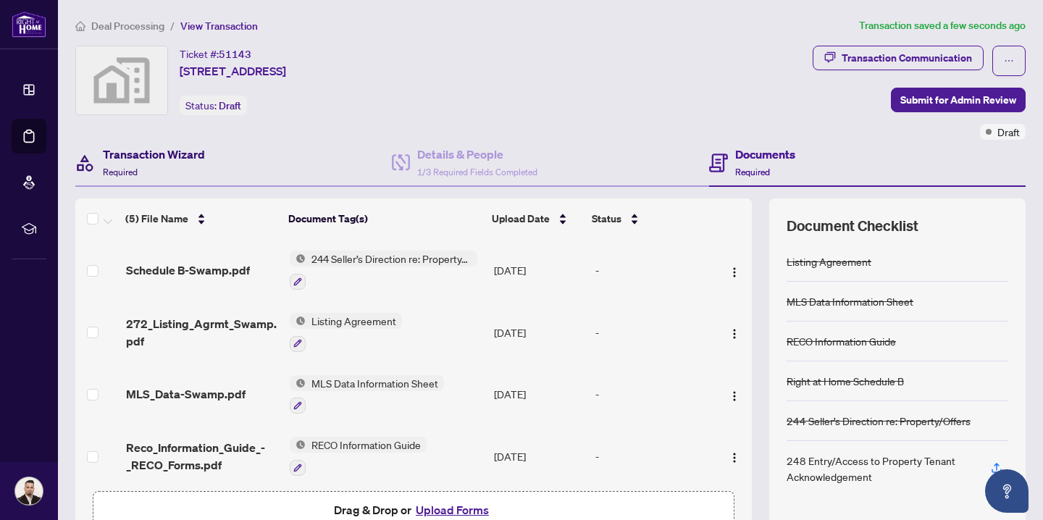
click at [134, 159] on h4 "Transaction Wizard" at bounding box center [154, 154] width 102 height 17
